Goal: Check status: Check status

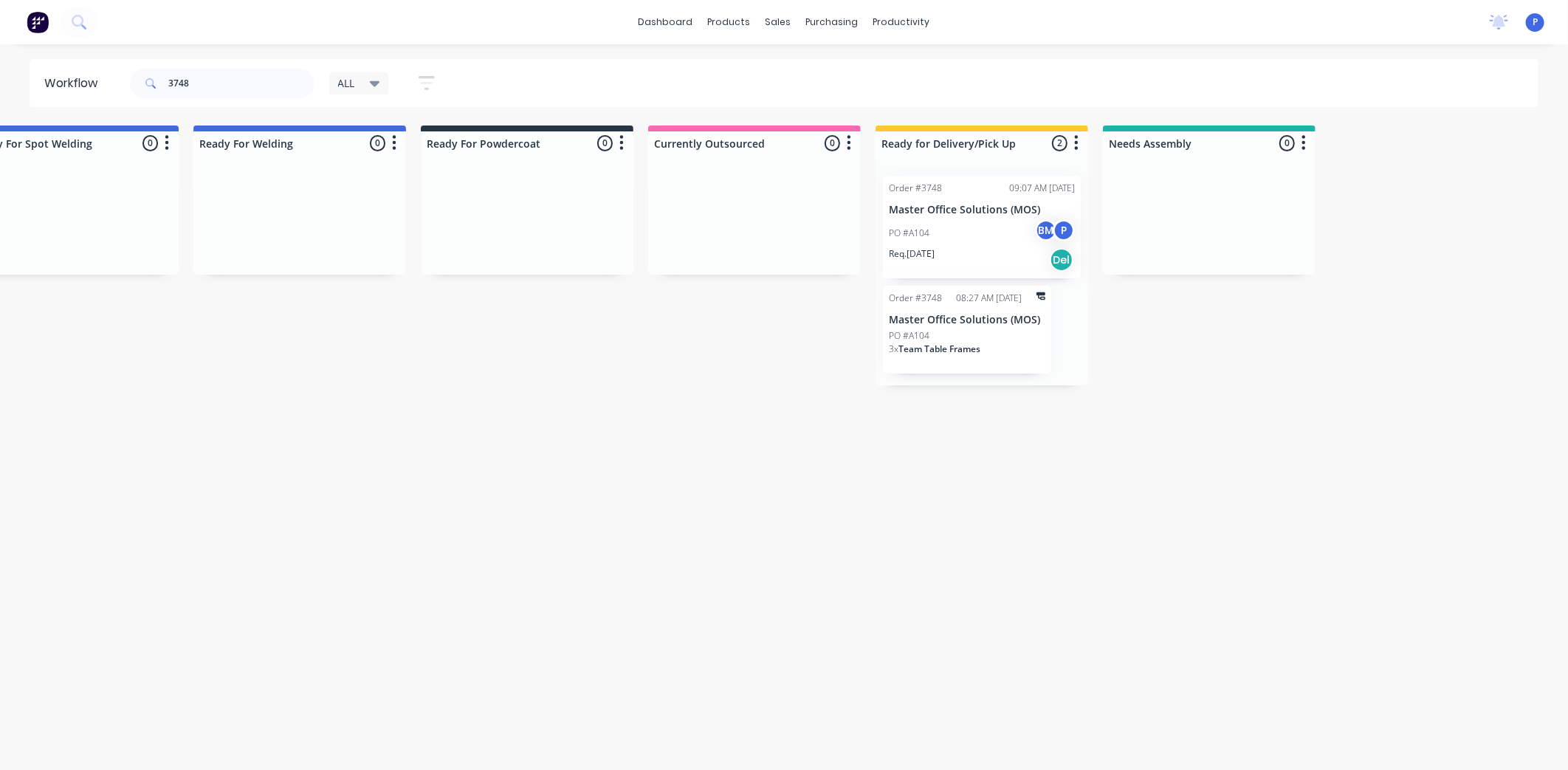
scroll to position [0, 3248]
click at [809, 76] on div "Sales Orders" at bounding box center [832, 71] width 60 height 13
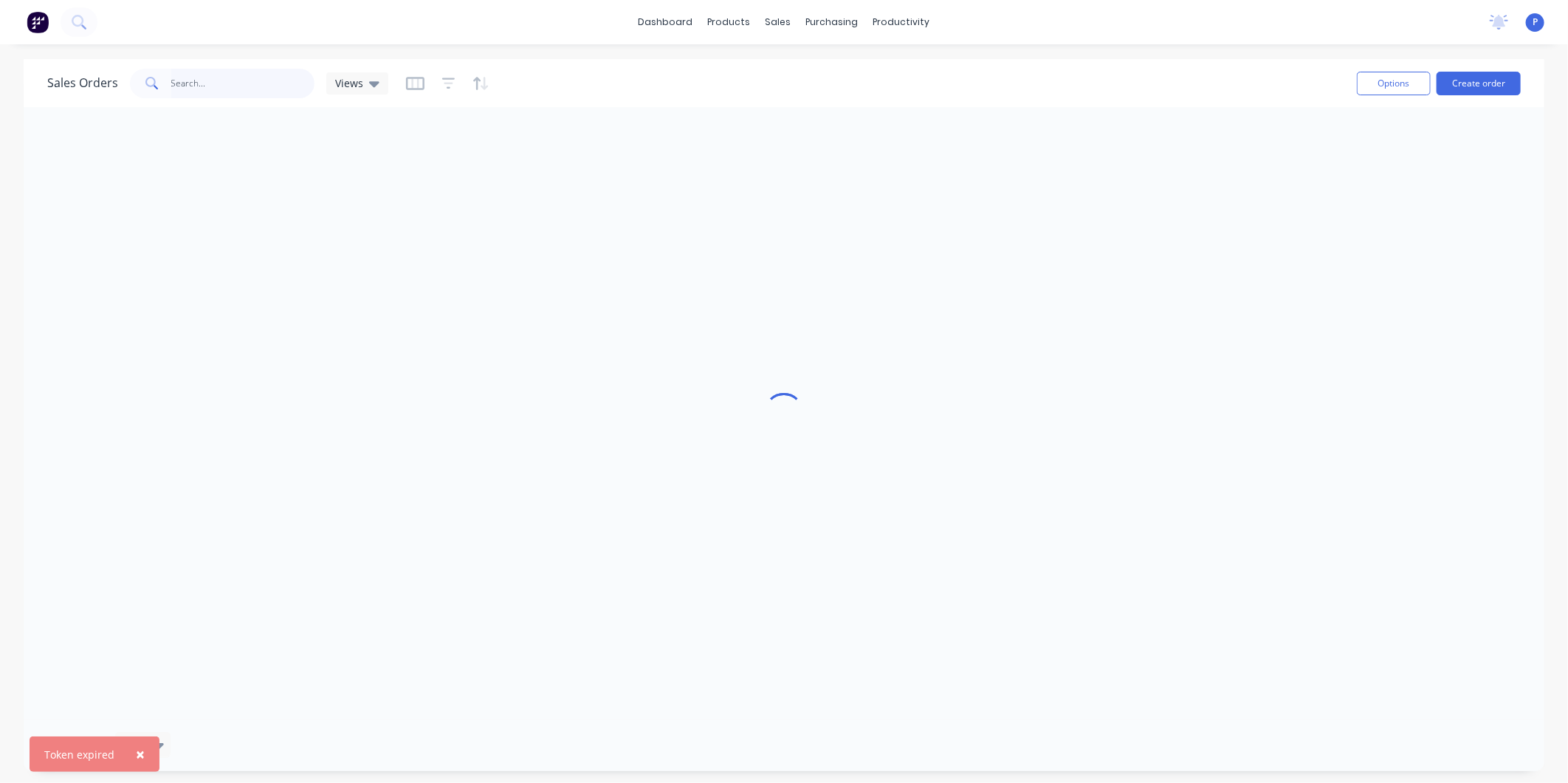
click at [257, 92] on input "text" at bounding box center [243, 83] width 144 height 30
type input "2978"
click at [333, 124] on div at bounding box center [784, 414] width 1520 height 613
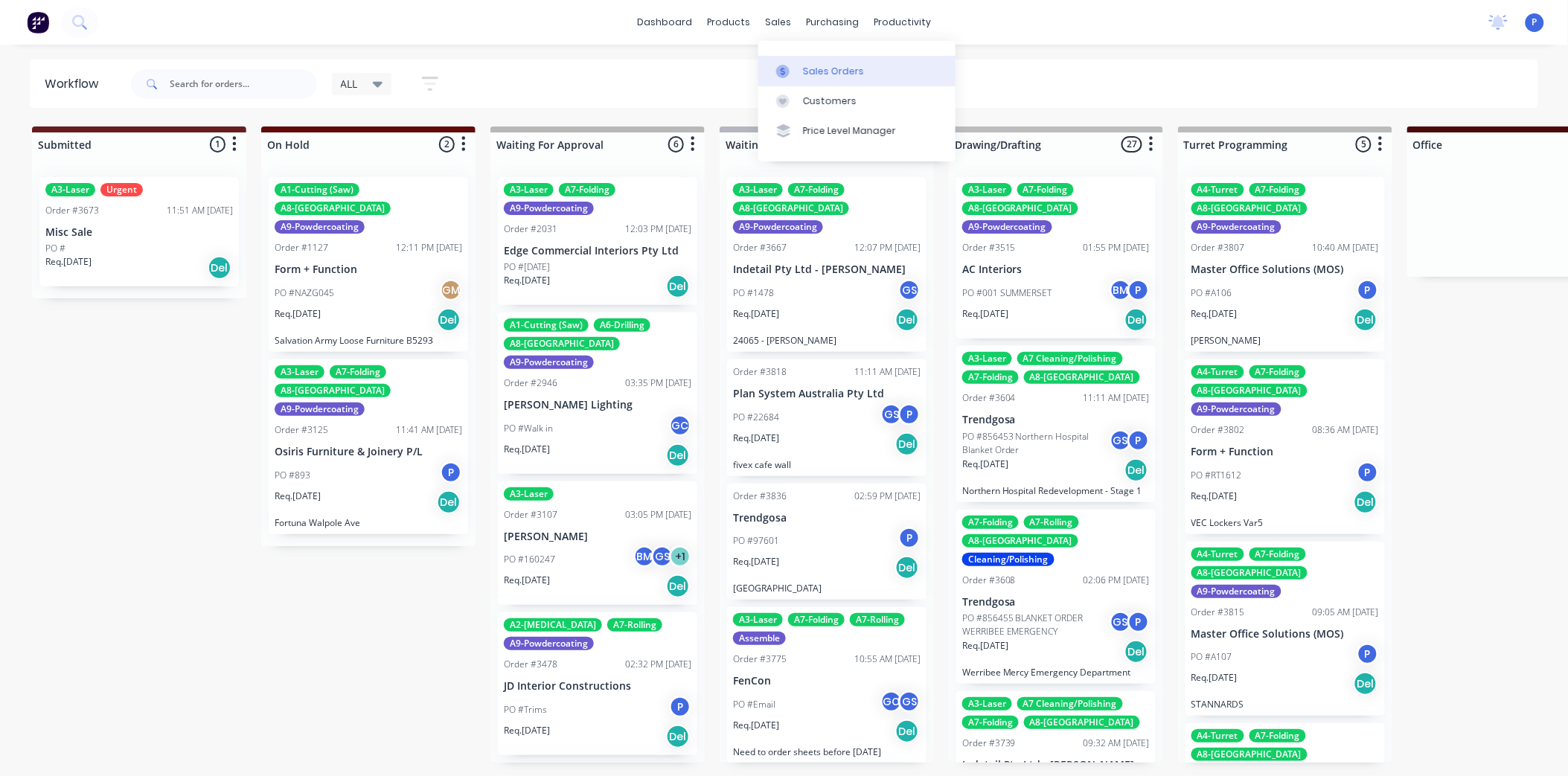
click at [820, 78] on link "Sales Orders" at bounding box center [856, 70] width 197 height 30
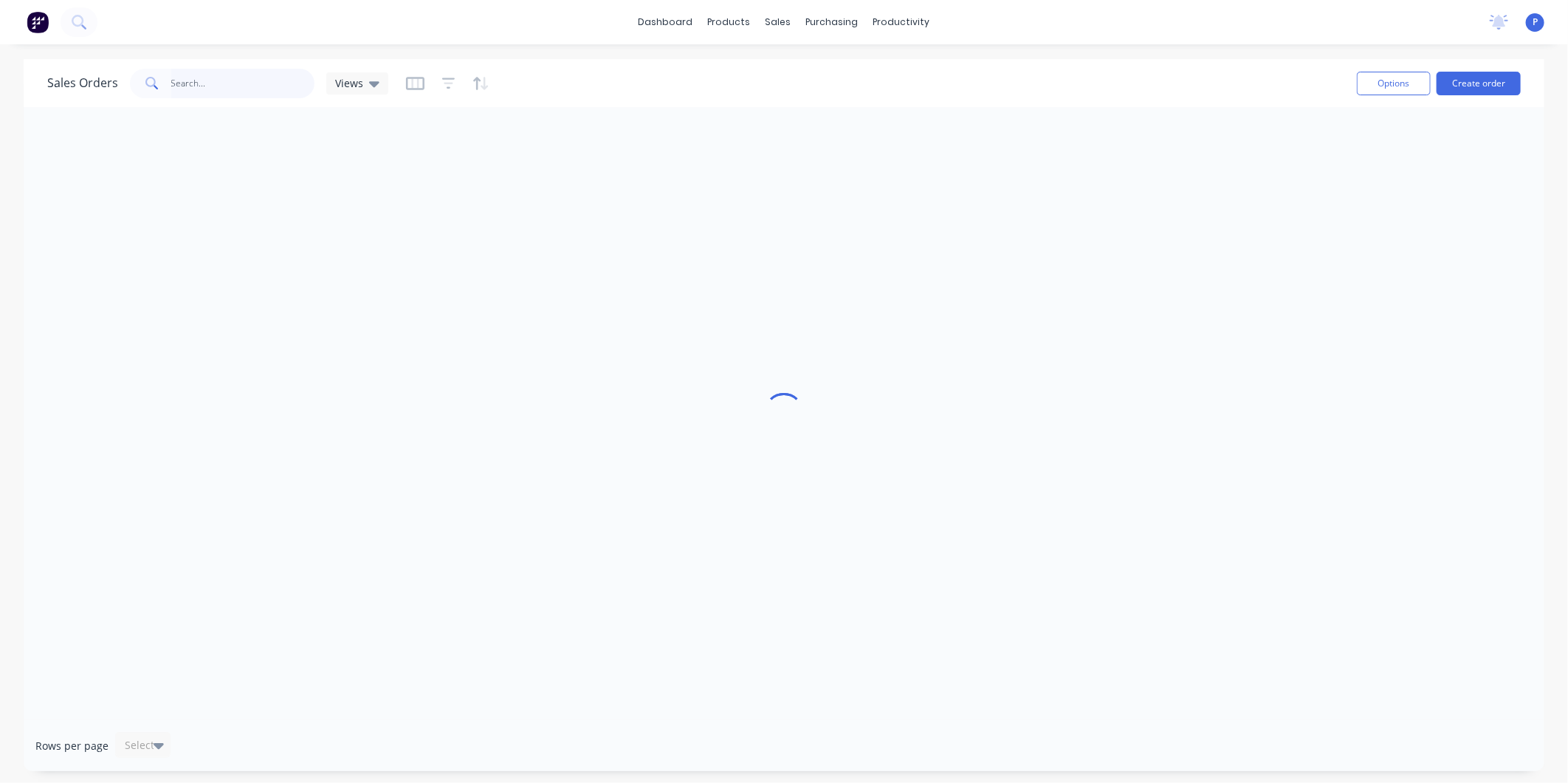
click at [261, 82] on input "text" at bounding box center [243, 83] width 144 height 30
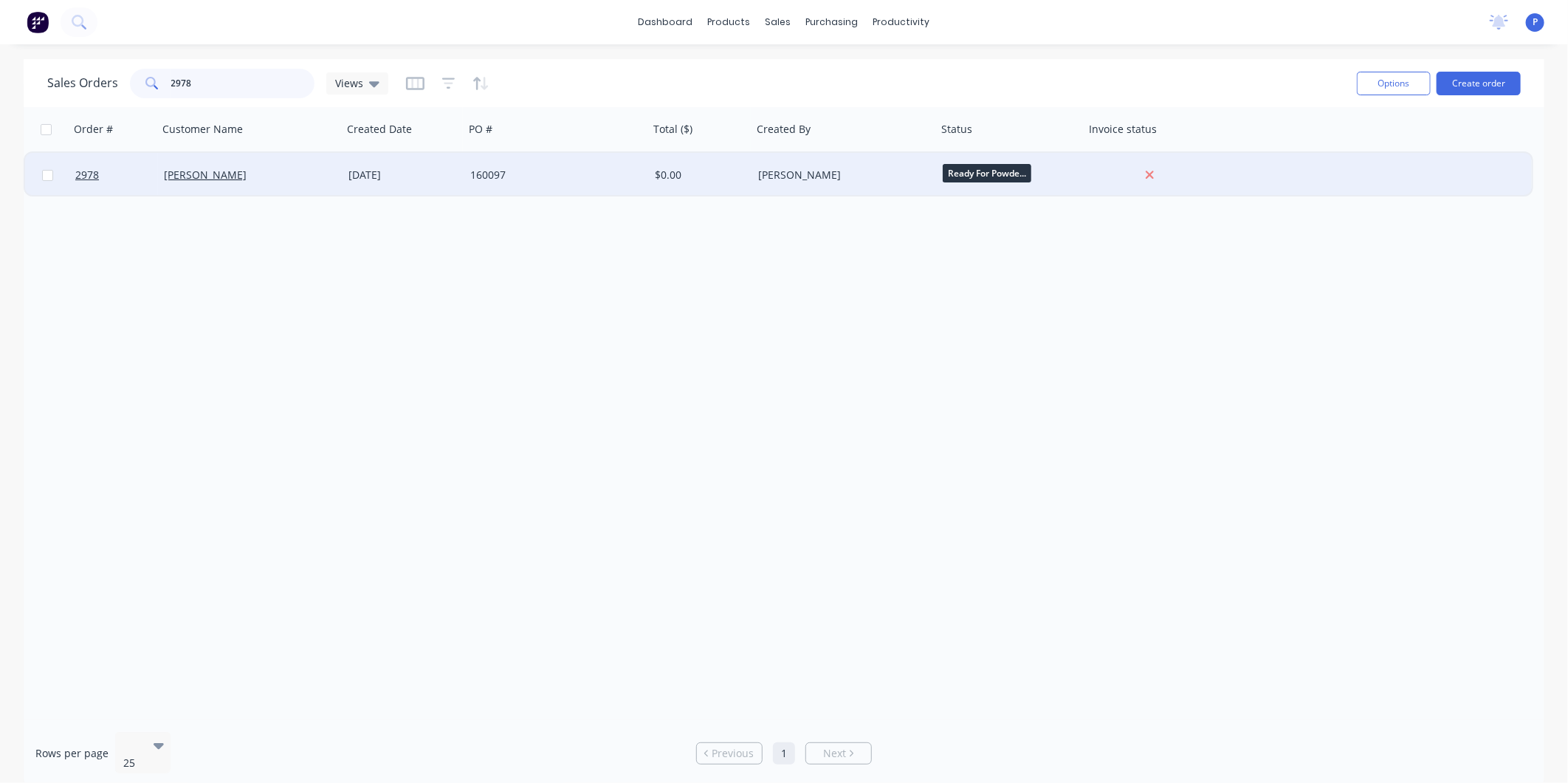
type input "2978"
click at [393, 179] on div "13 Dec 2024" at bounding box center [403, 174] width 110 height 14
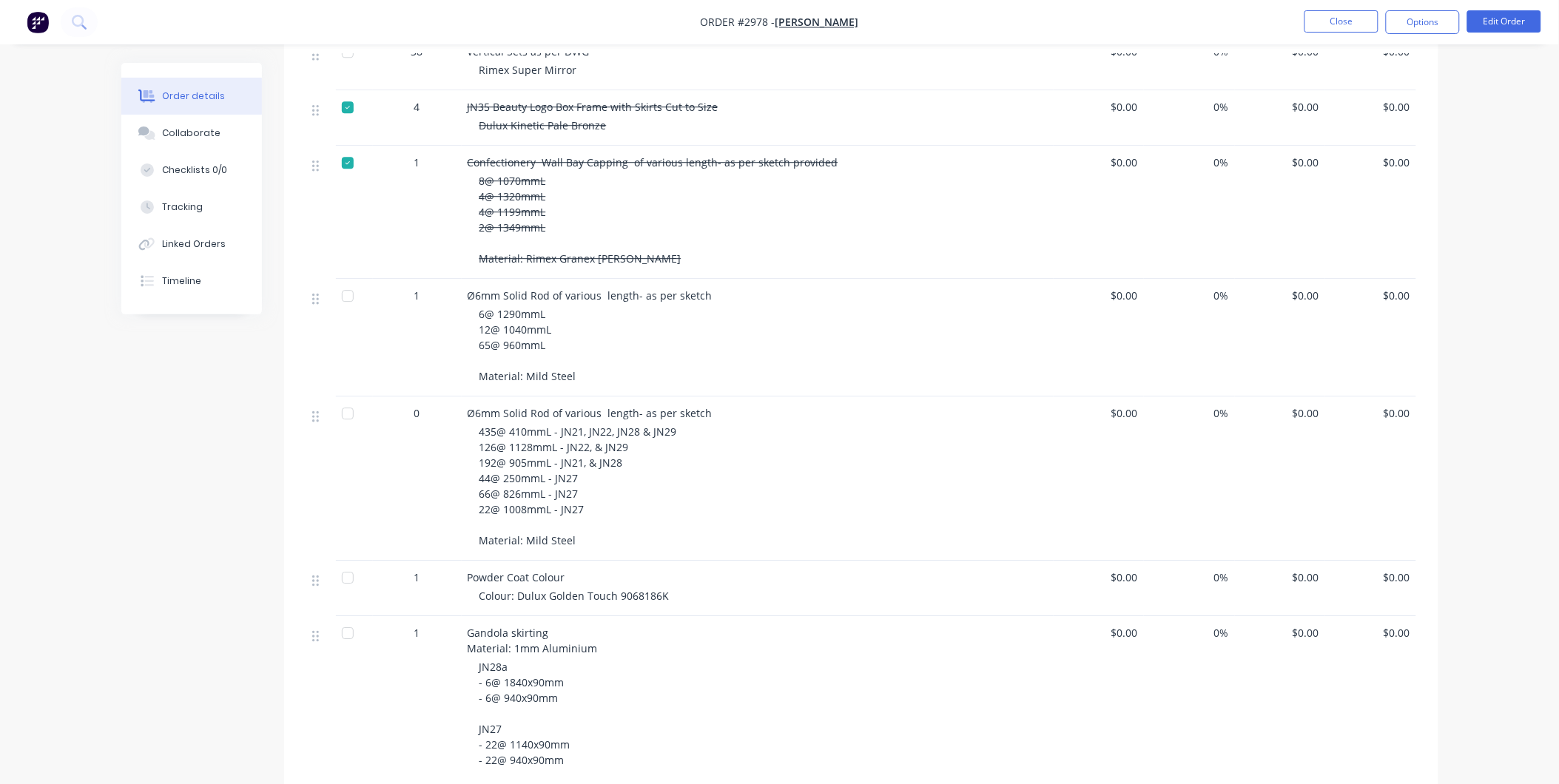
scroll to position [1438, 0]
